Goal: Use online tool/utility: Use online tool/utility

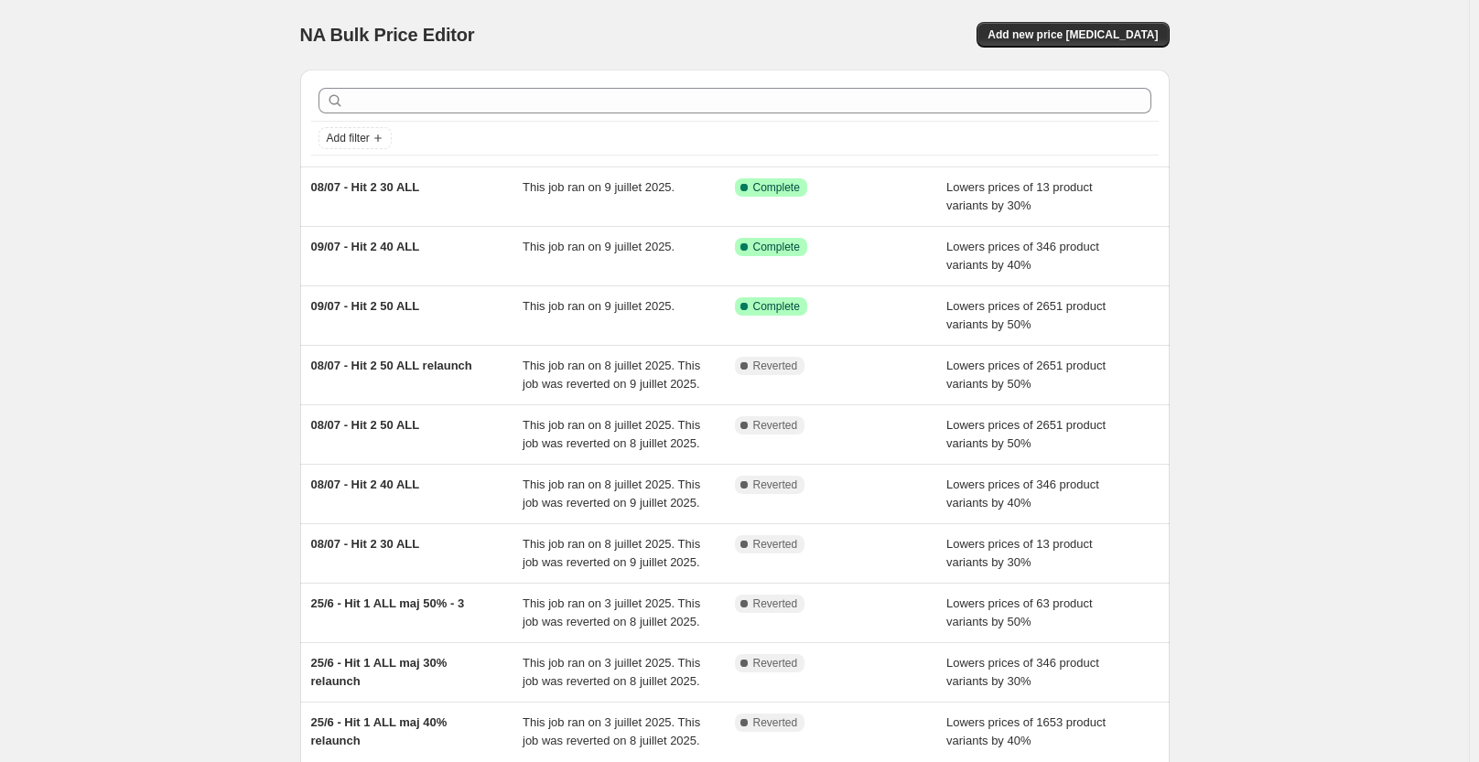
click at [134, 446] on div "NA Bulk Price Editor. This page is ready NA Bulk Price Editor Add new price [ME…" at bounding box center [734, 471] width 1468 height 942
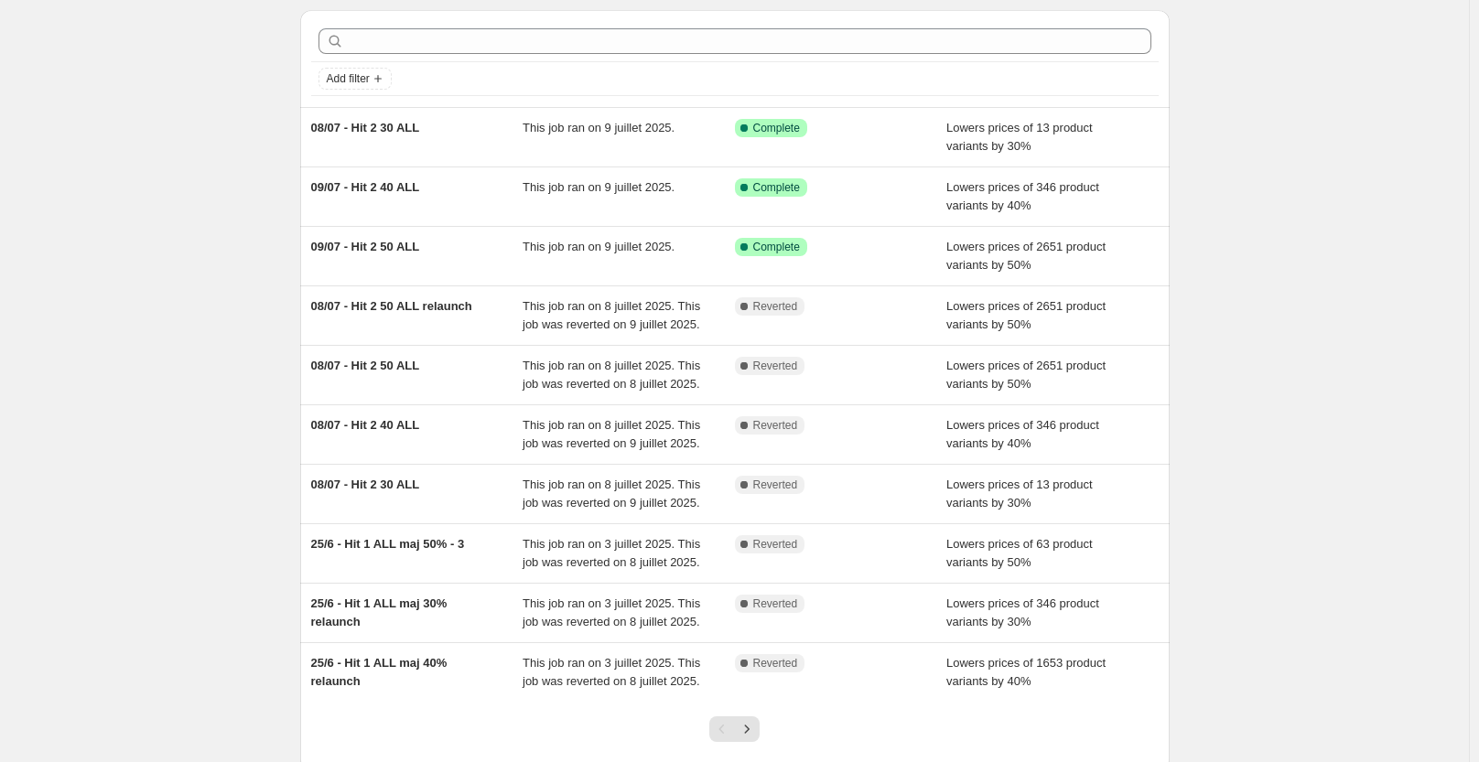
scroll to position [91, 0]
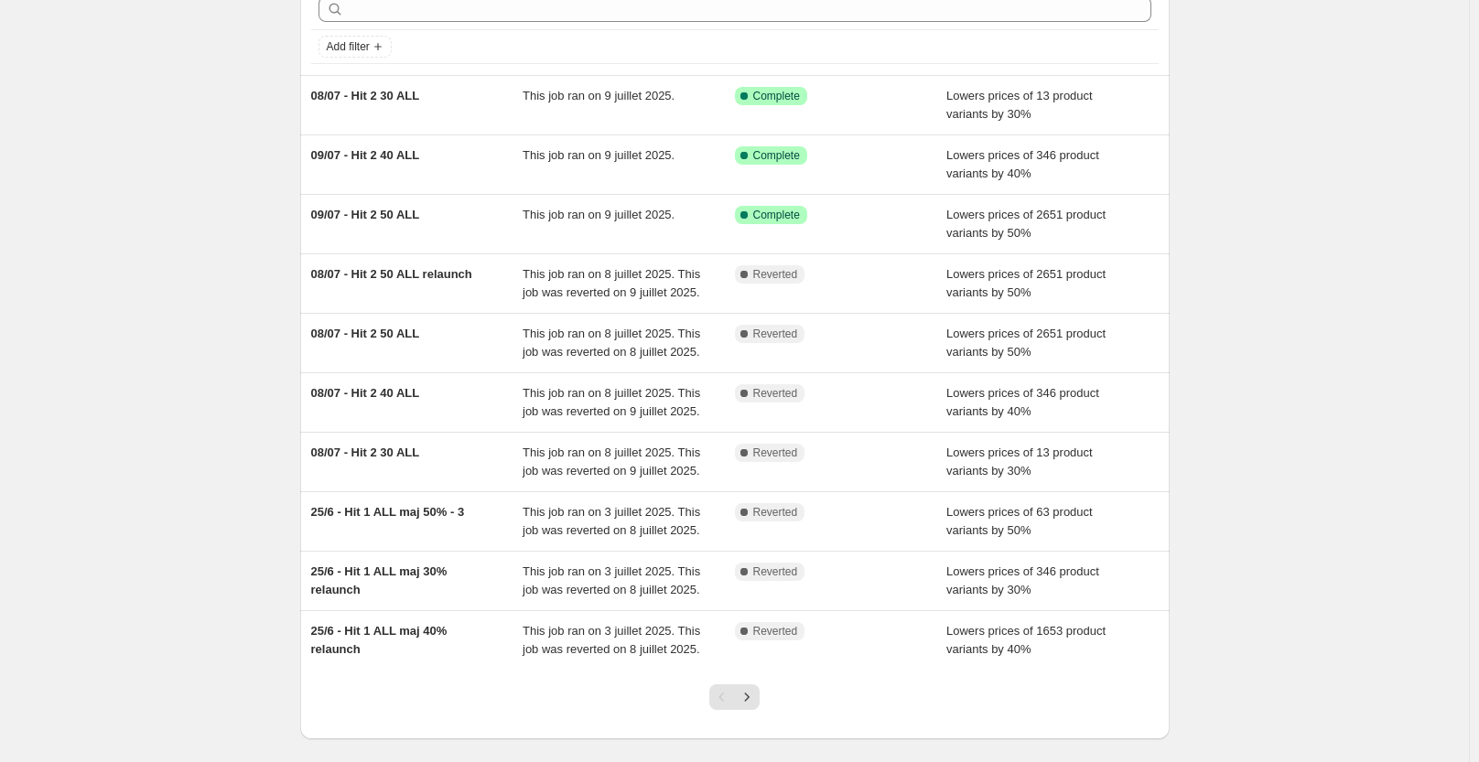
click at [38, 436] on div "NA Bulk Price Editor. This page is ready NA Bulk Price Editor Add new price [ME…" at bounding box center [734, 380] width 1468 height 942
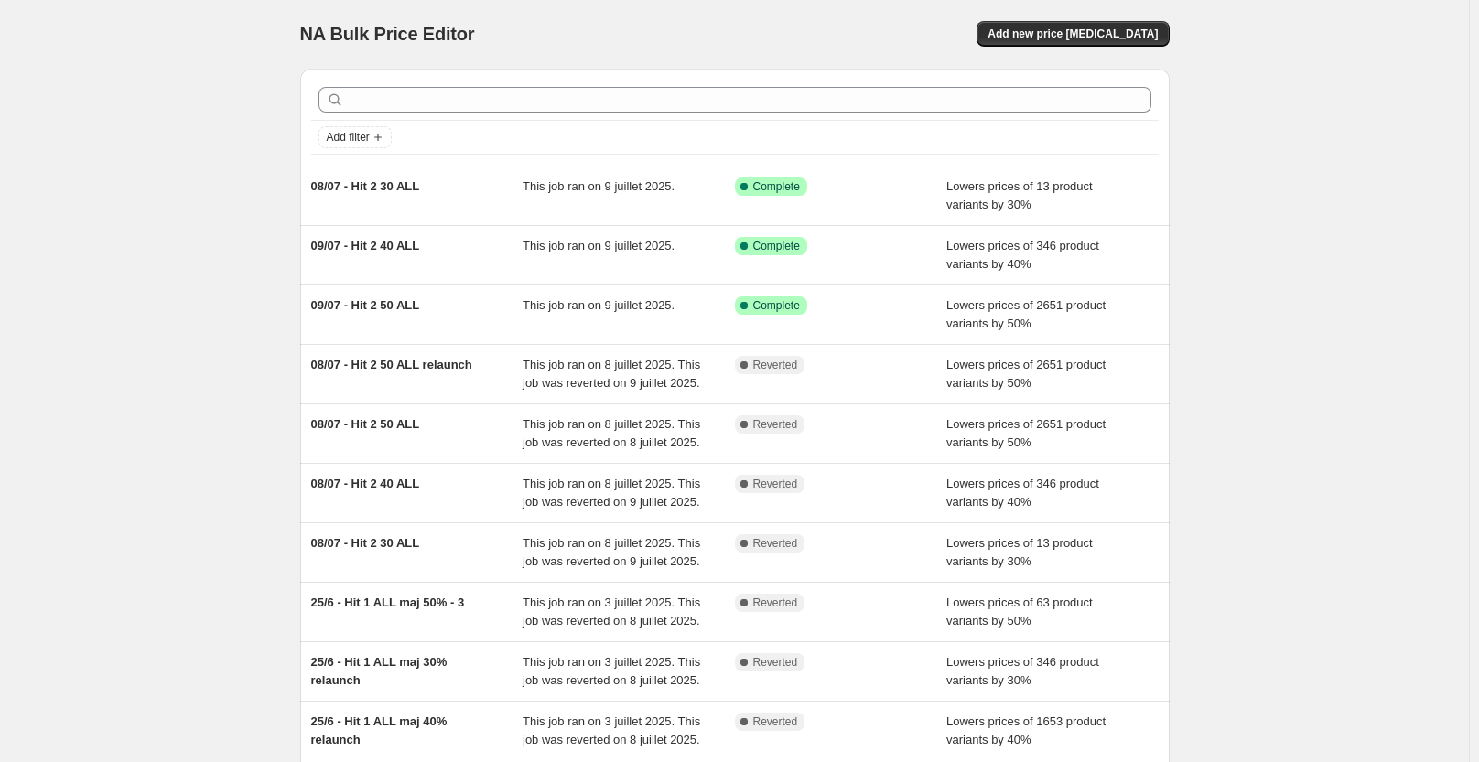
scroll to position [0, 0]
click at [141, 337] on div "NA Bulk Price Editor. This page is ready NA Bulk Price Editor Add new price [ME…" at bounding box center [734, 471] width 1468 height 942
click at [109, 128] on div "NA Bulk Price Editor. This page is ready NA Bulk Price Editor Add new price [ME…" at bounding box center [734, 471] width 1468 height 942
click at [59, 98] on div "NA Bulk Price Editor. This page is ready NA Bulk Price Editor Add new price [ME…" at bounding box center [734, 471] width 1468 height 942
